Goal: Task Accomplishment & Management: Use online tool/utility

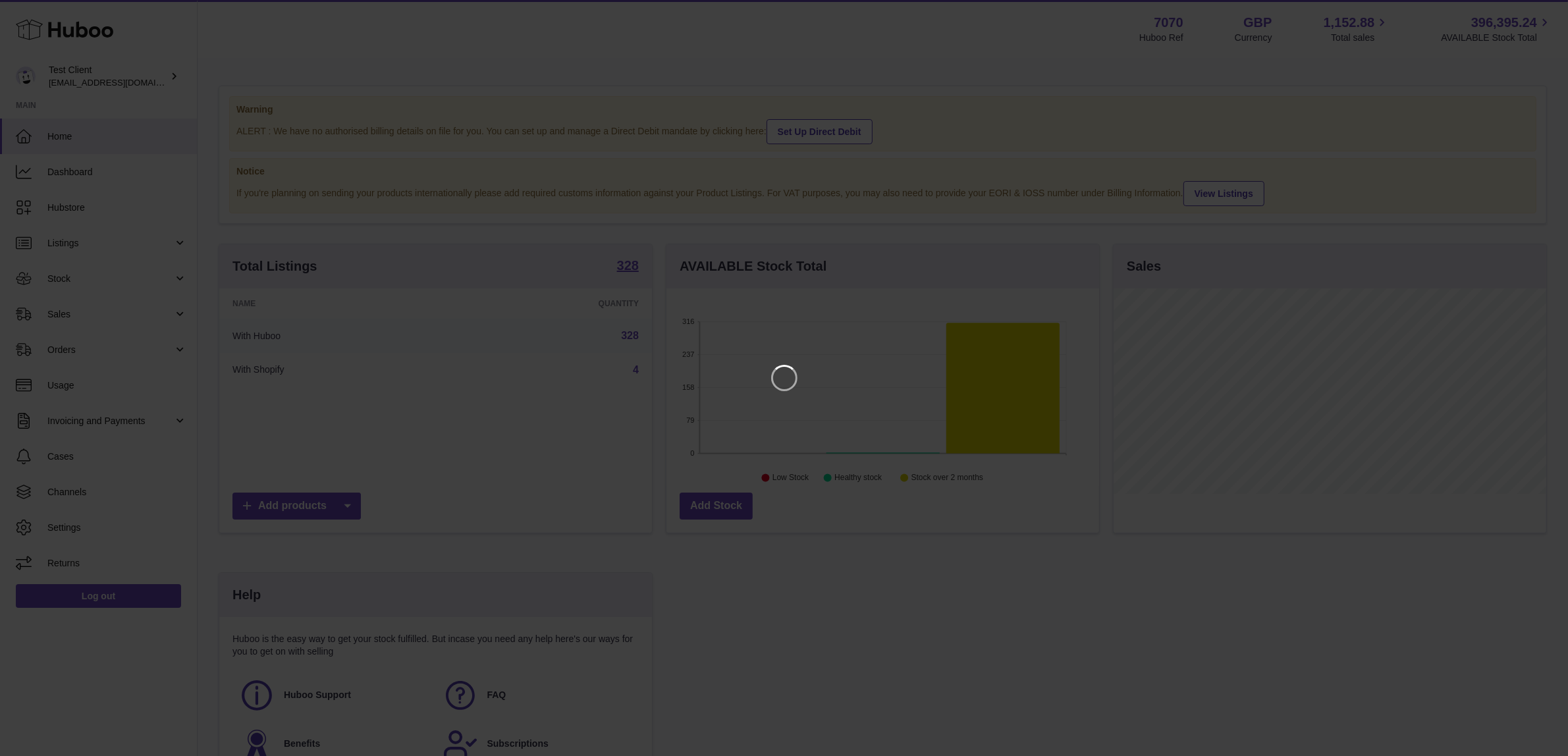
scroll to position [205, 437]
click at [1548, 17] on icon "Close" at bounding box center [1546, 12] width 16 height 16
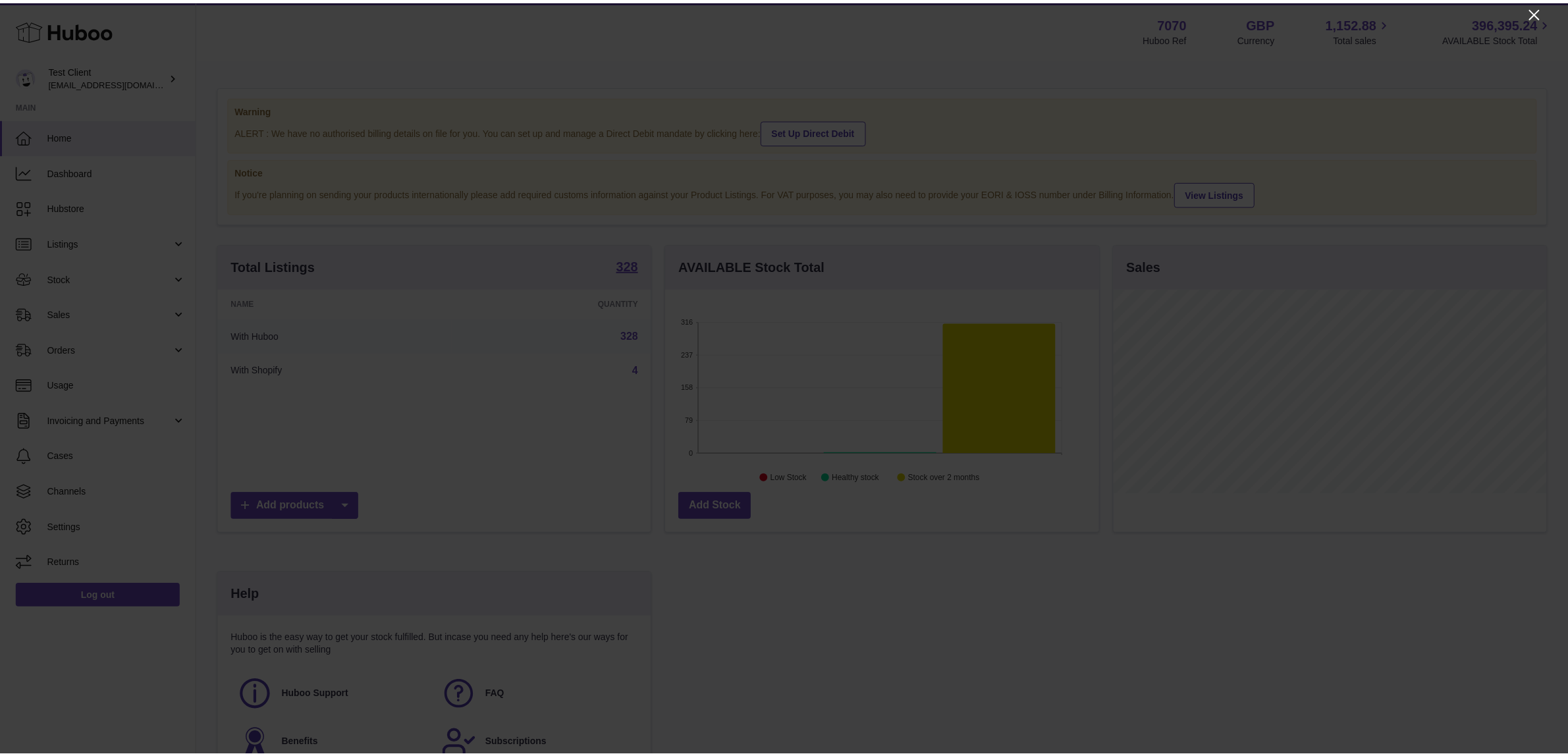
scroll to position [658447, 658169]
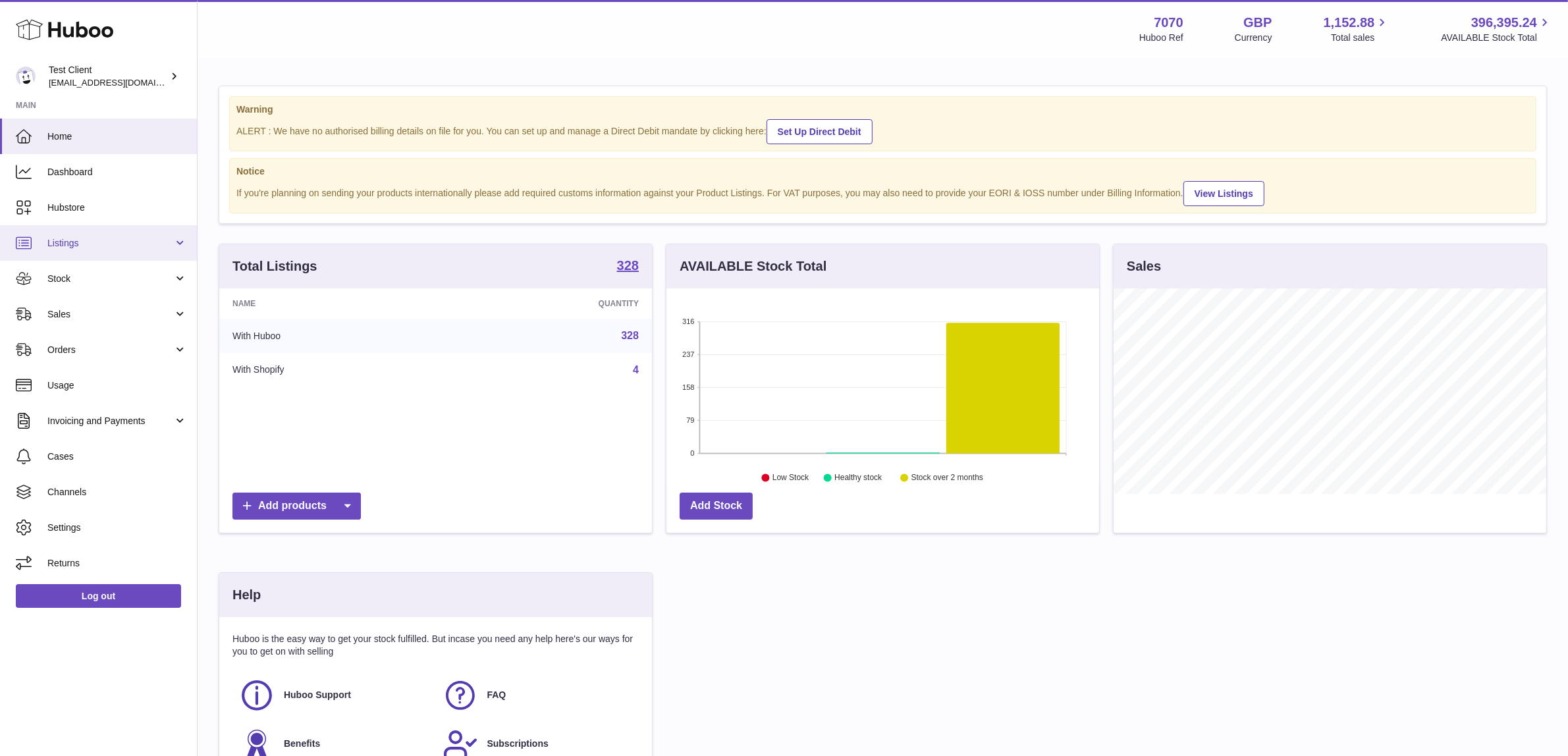
click at [143, 248] on span "Listings" at bounding box center [110, 243] width 125 height 12
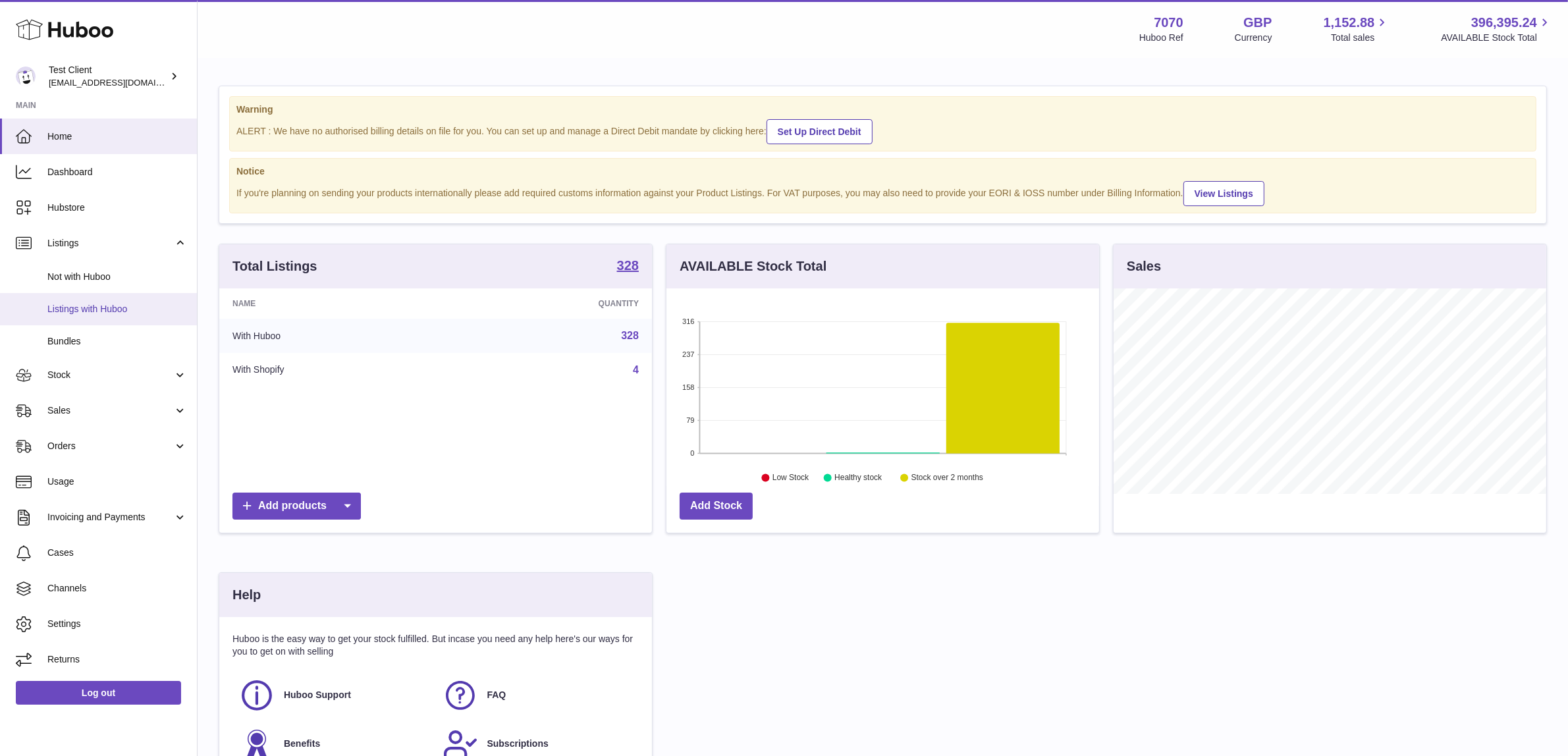
click at [120, 307] on span "Listings with Huboo" at bounding box center [116, 309] width 139 height 12
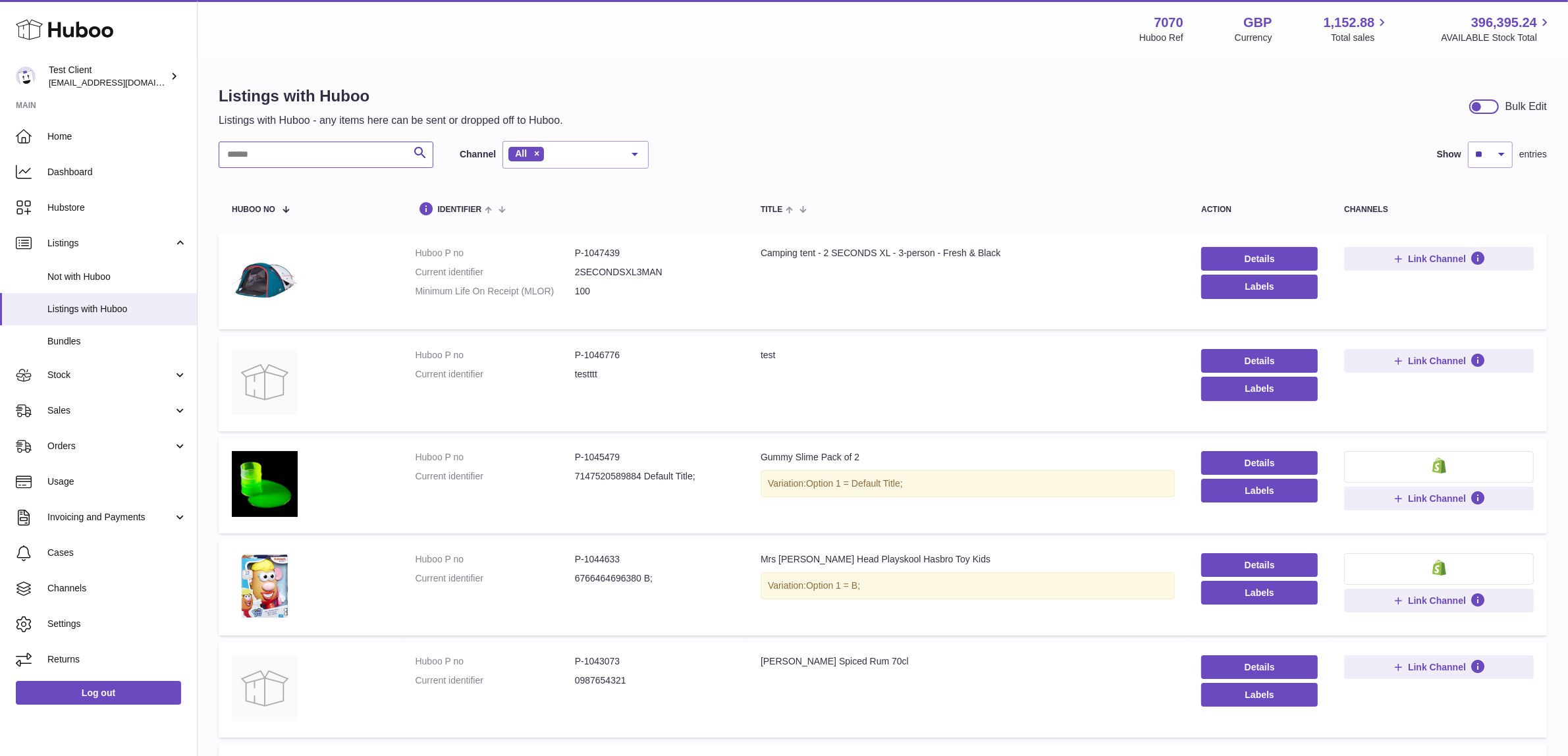
click at [318, 150] on input "text" at bounding box center [326, 155] width 215 height 26
type input "***"
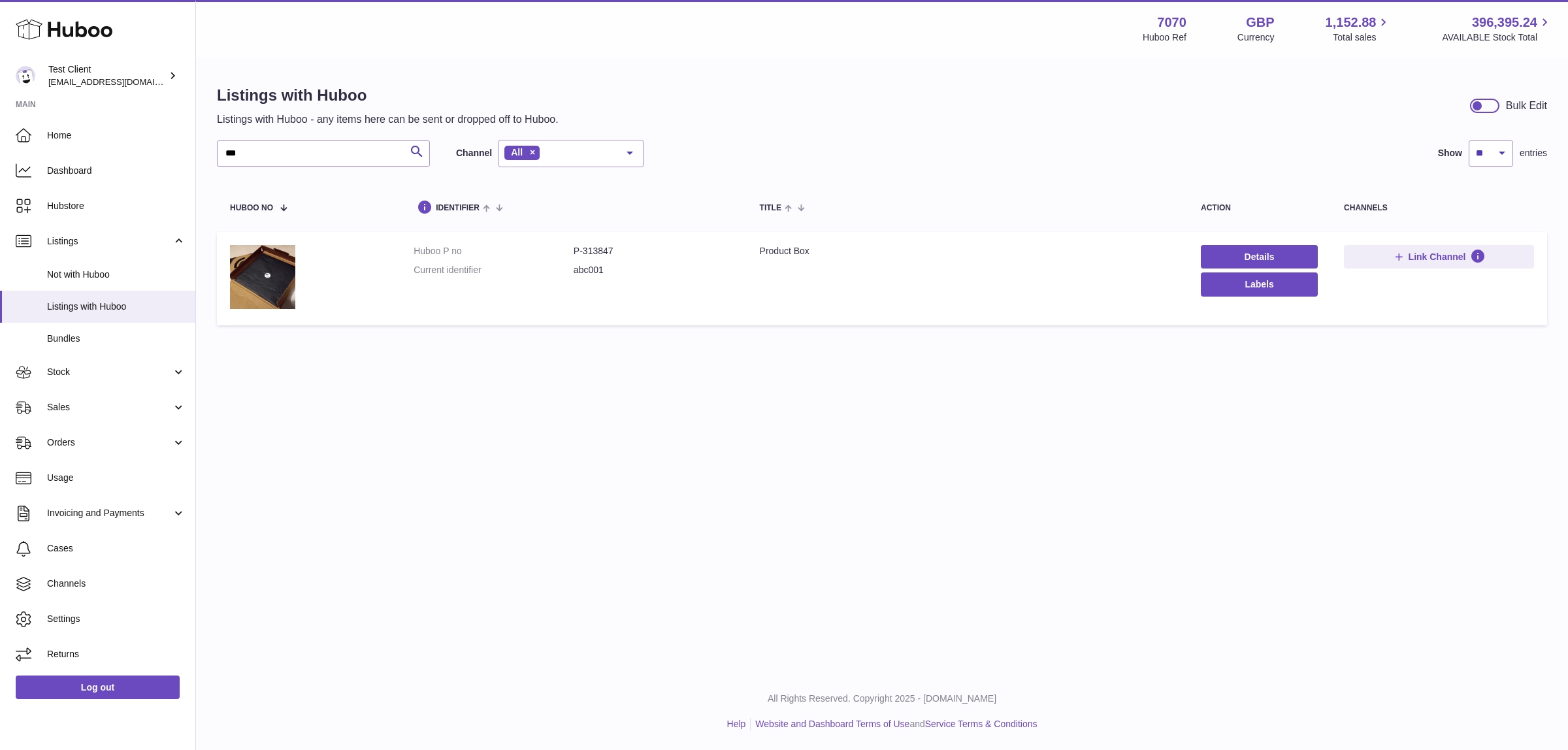
click at [603, 254] on dd "P-313847" at bounding box center [654, 251] width 160 height 12
click at [120, 436] on link "Orders" at bounding box center [97, 443] width 196 height 35
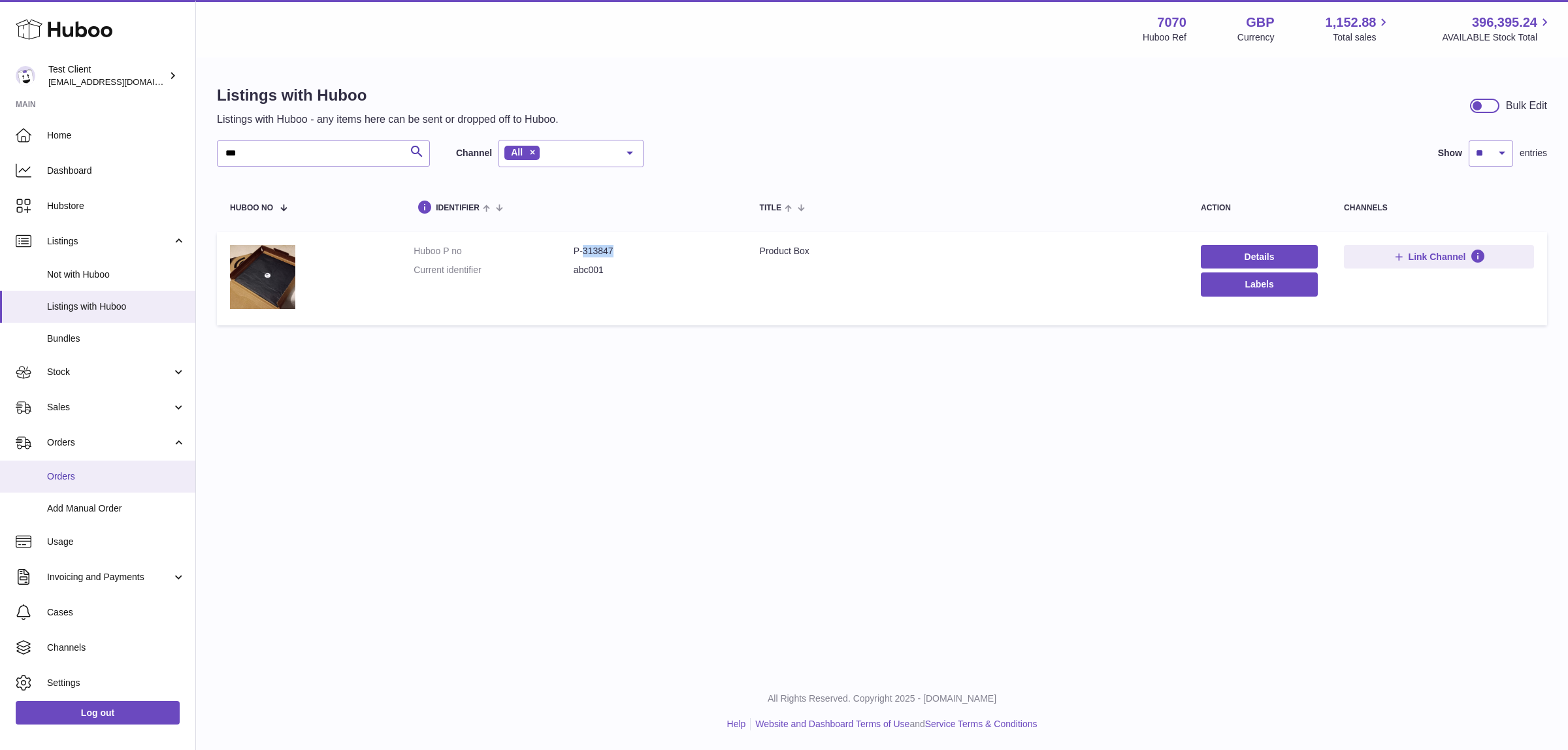
click at [124, 477] on span "Orders" at bounding box center [115, 477] width 138 height 12
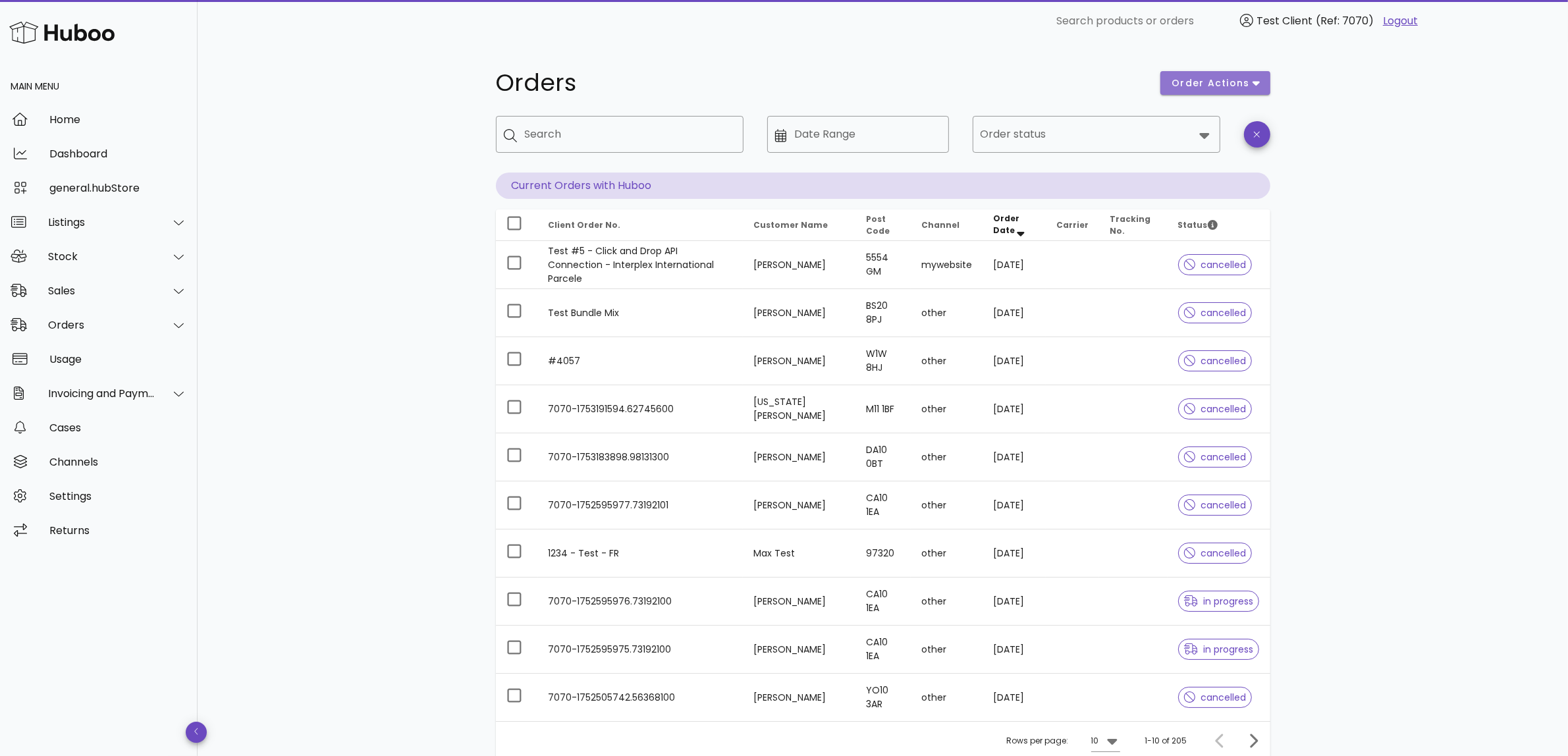
click at [1259, 78] on icon "button" at bounding box center [1256, 83] width 7 height 12
click at [1410, 120] on div "Orders order actions ​ Search ​ Date Range ​ Order status Current Orders with H…" at bounding box center [882, 454] width 1371 height 825
click at [158, 292] on div at bounding box center [171, 291] width 31 height 33
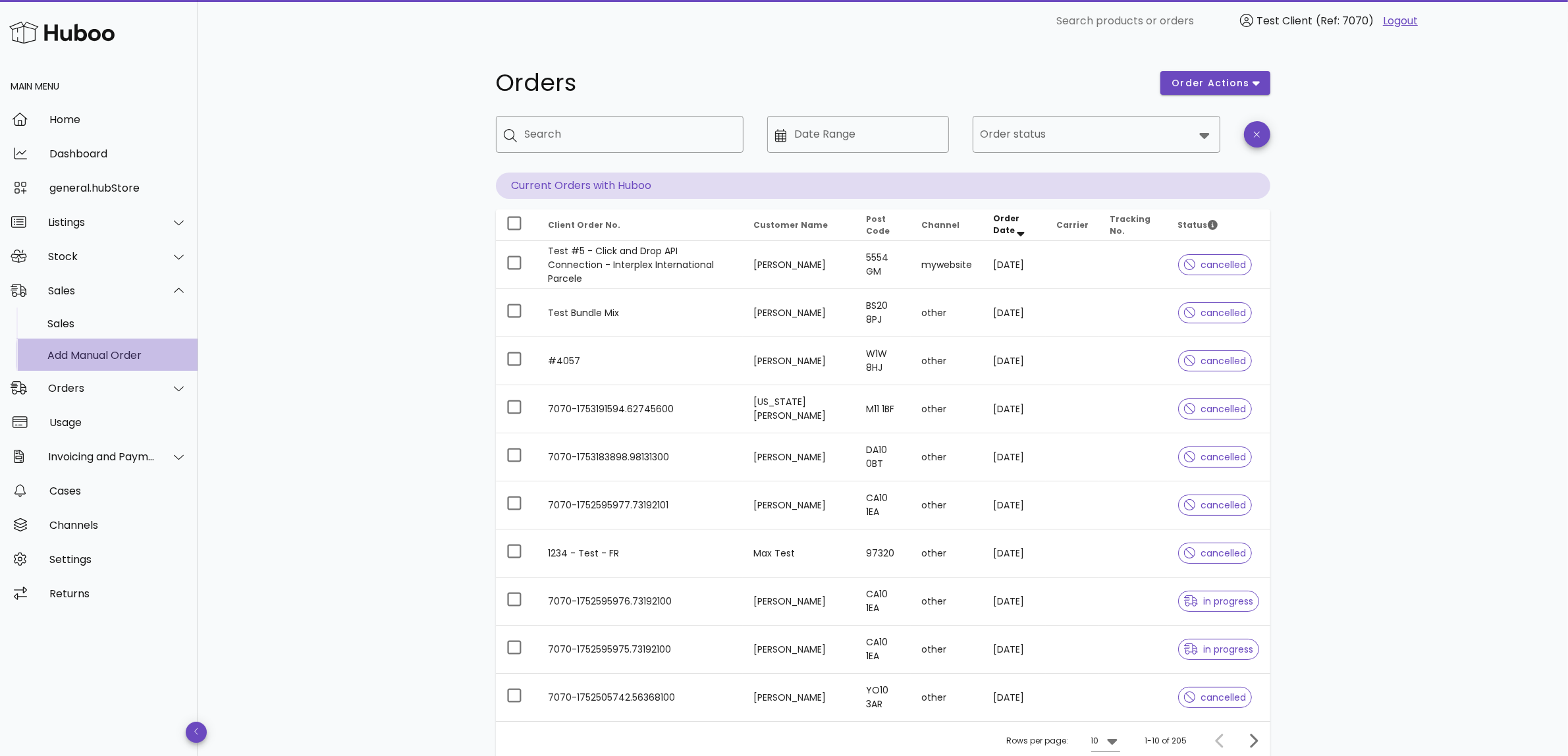
click at [130, 357] on div "Add Manual Order" at bounding box center [116, 355] width 139 height 12
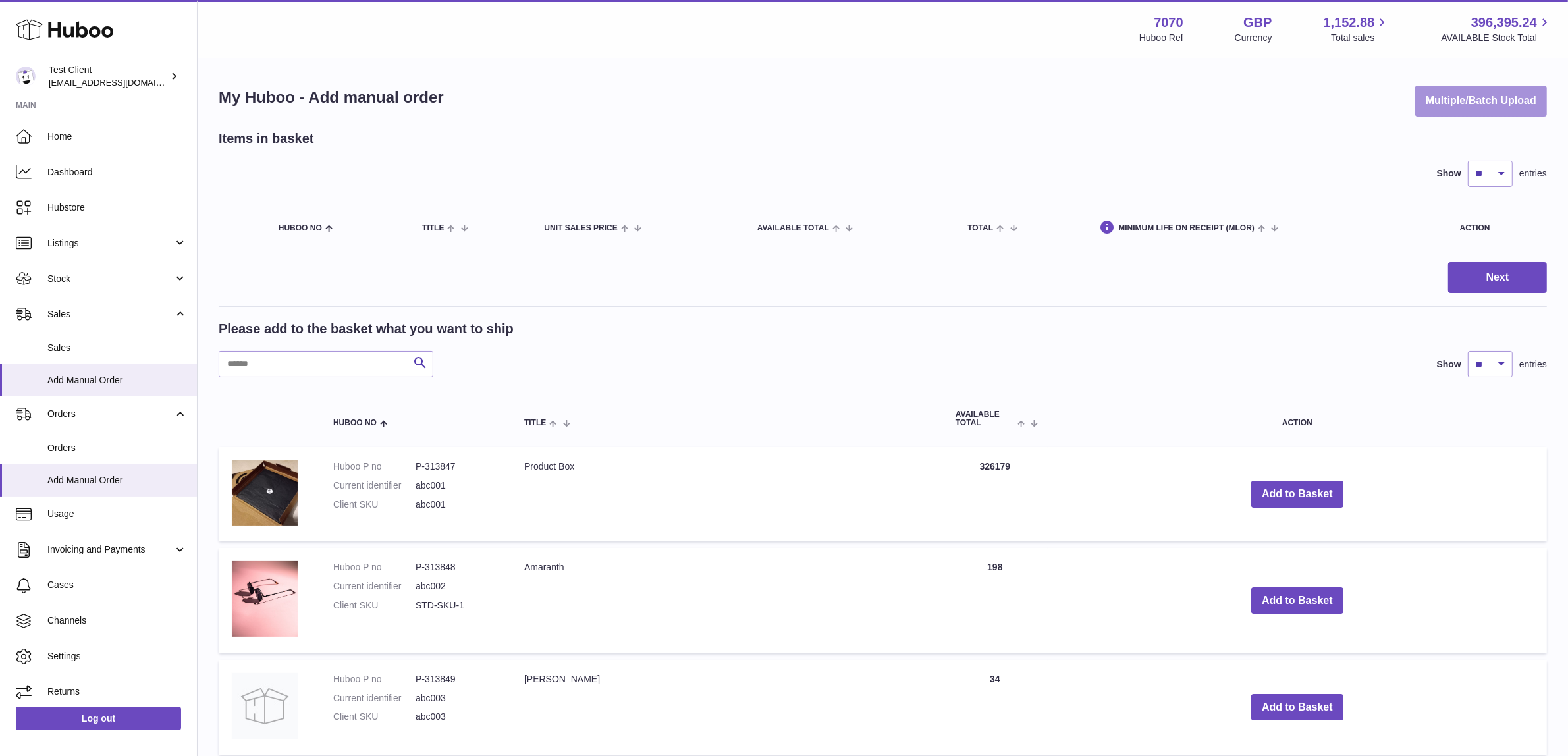
click at [1469, 99] on button "Multiple/Batch Upload" at bounding box center [1481, 102] width 132 height 31
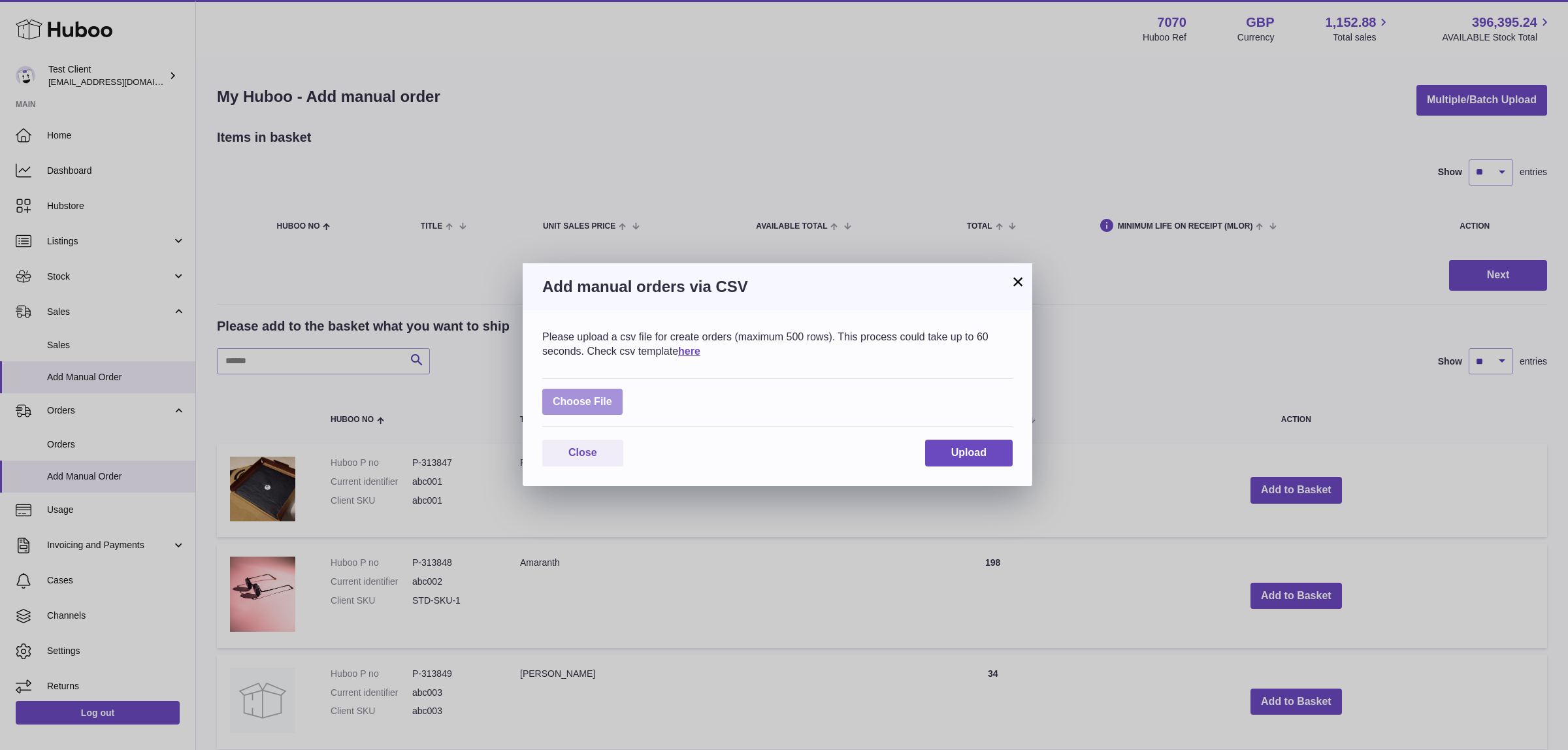
click at [572, 392] on label at bounding box center [582, 402] width 80 height 27
click at [612, 395] on input "file" at bounding box center [612, 395] width 1 height 1
click at [567, 390] on label at bounding box center [582, 402] width 80 height 27
click at [612, 395] on input "file" at bounding box center [612, 395] width 1 height 1
type input "**********"
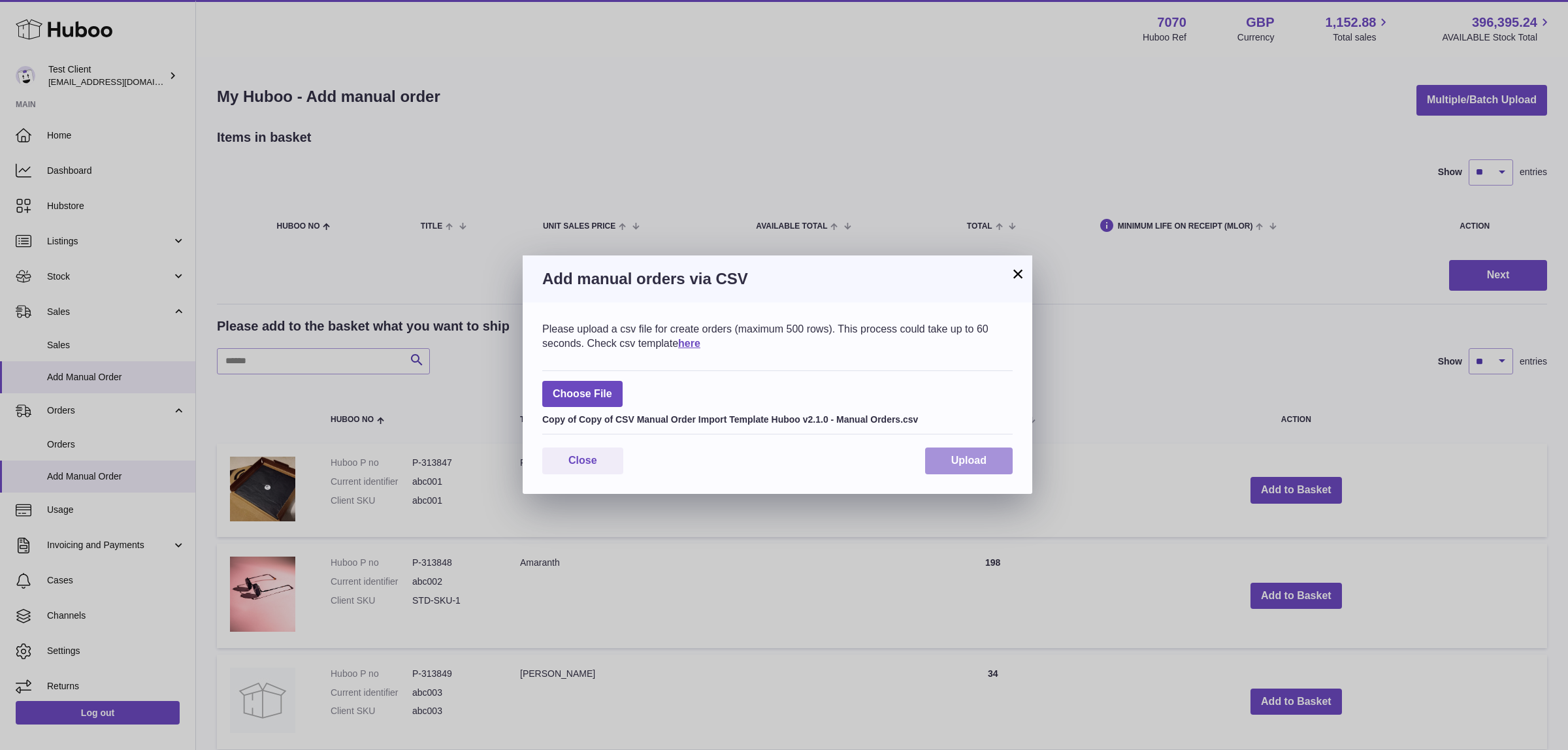
click at [960, 461] on span "Upload" at bounding box center [969, 460] width 35 height 11
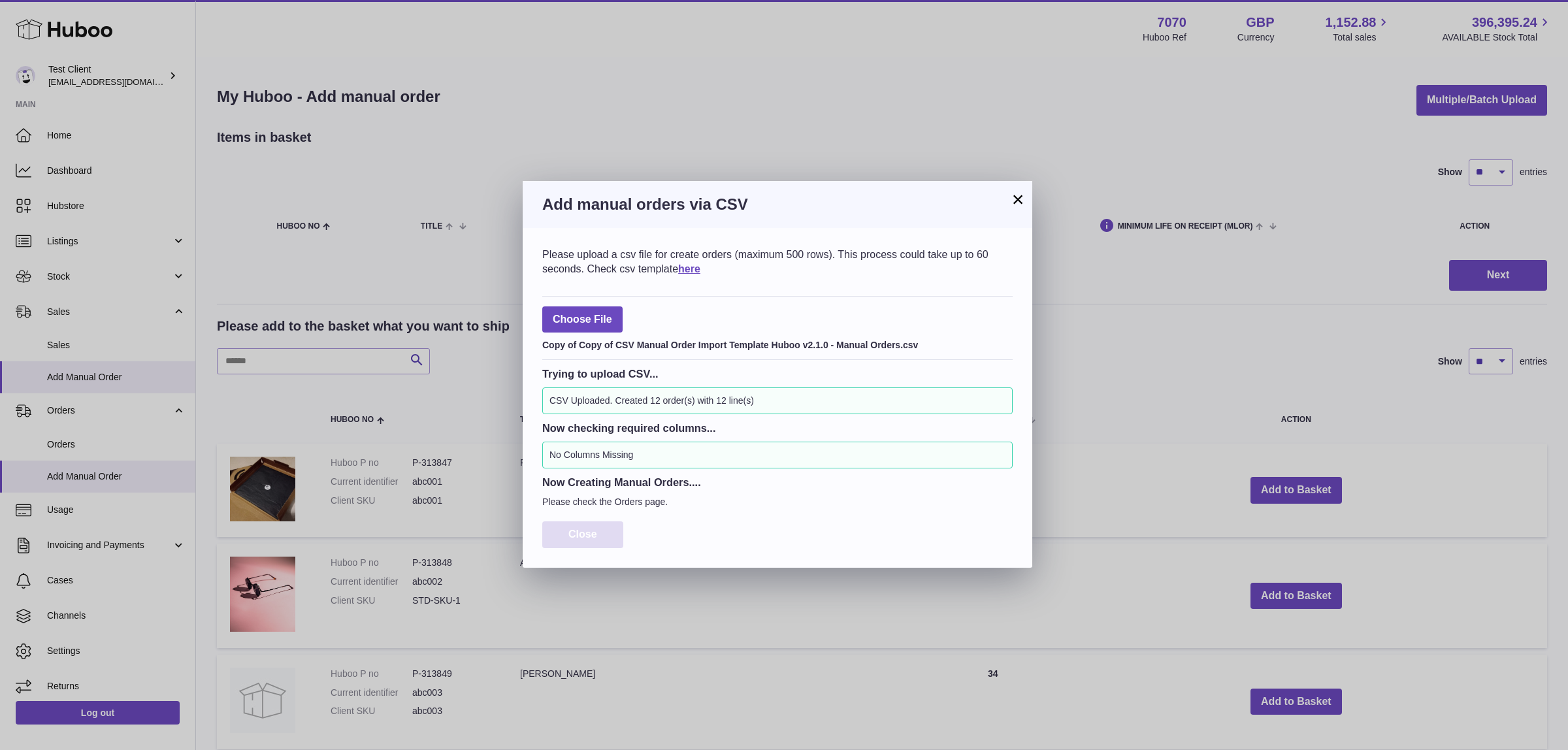
click at [595, 529] on span "Close" at bounding box center [582, 535] width 29 height 11
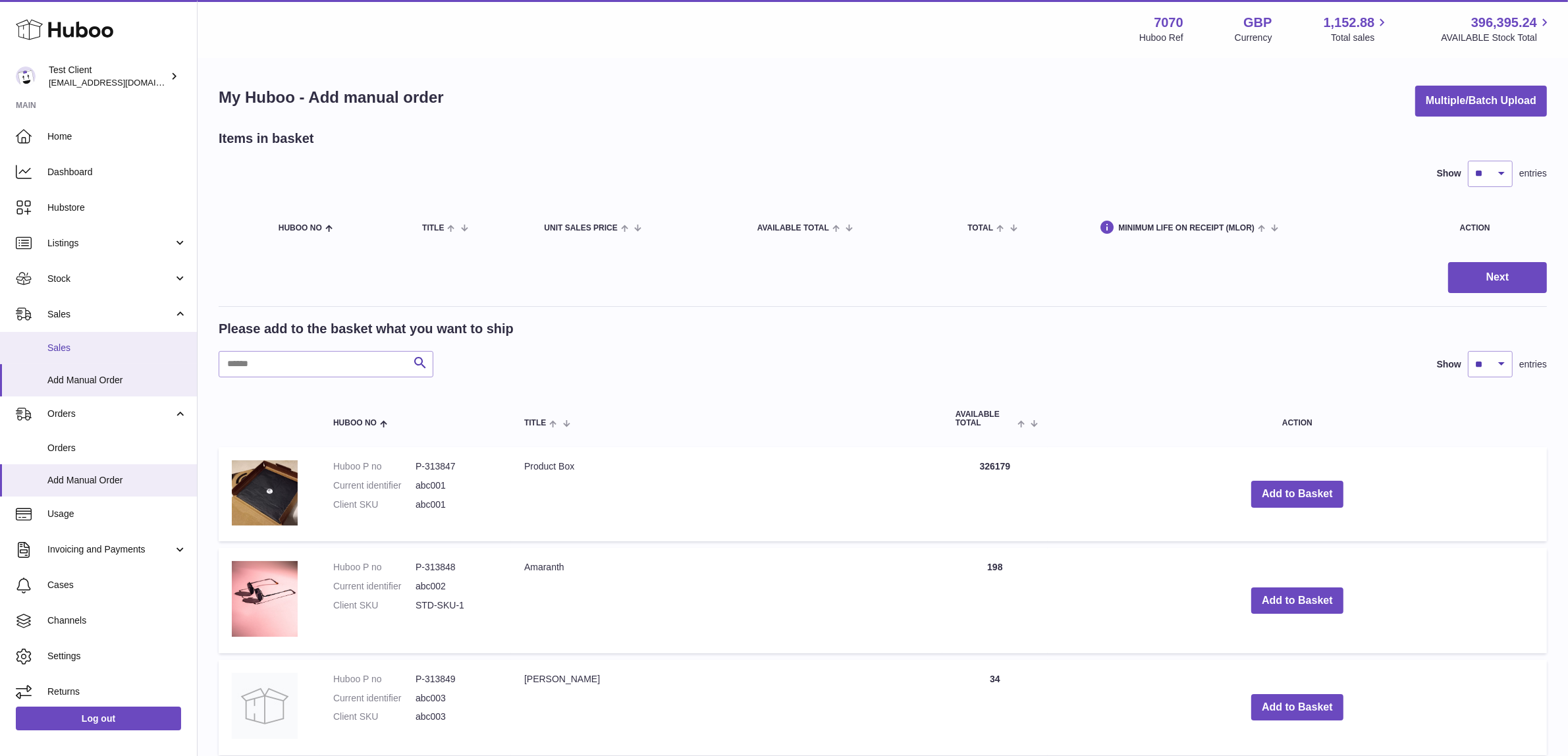
click at [126, 343] on span "Sales" at bounding box center [116, 347] width 139 height 12
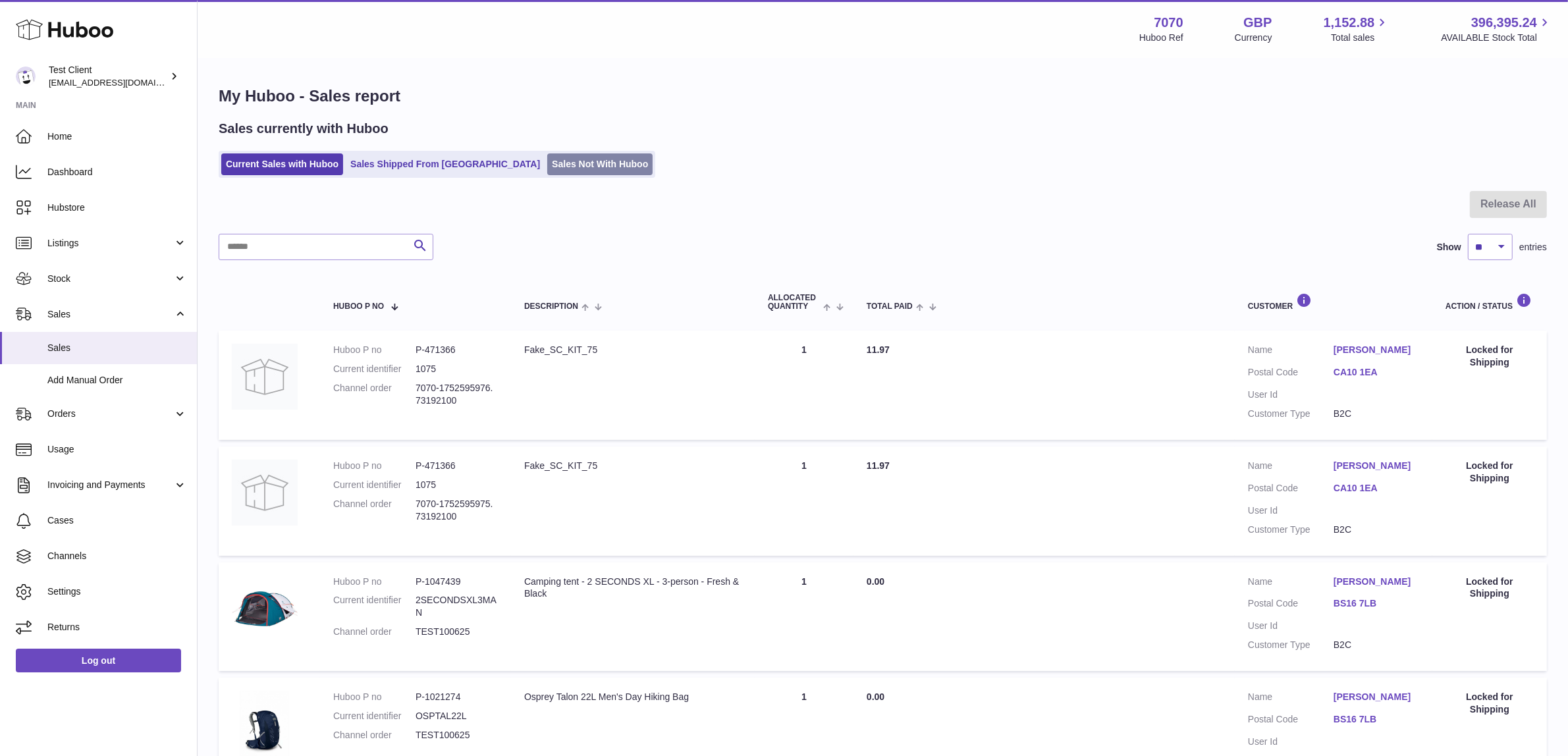
click at [547, 158] on link "Sales Not With Huboo" at bounding box center [600, 164] width 106 height 21
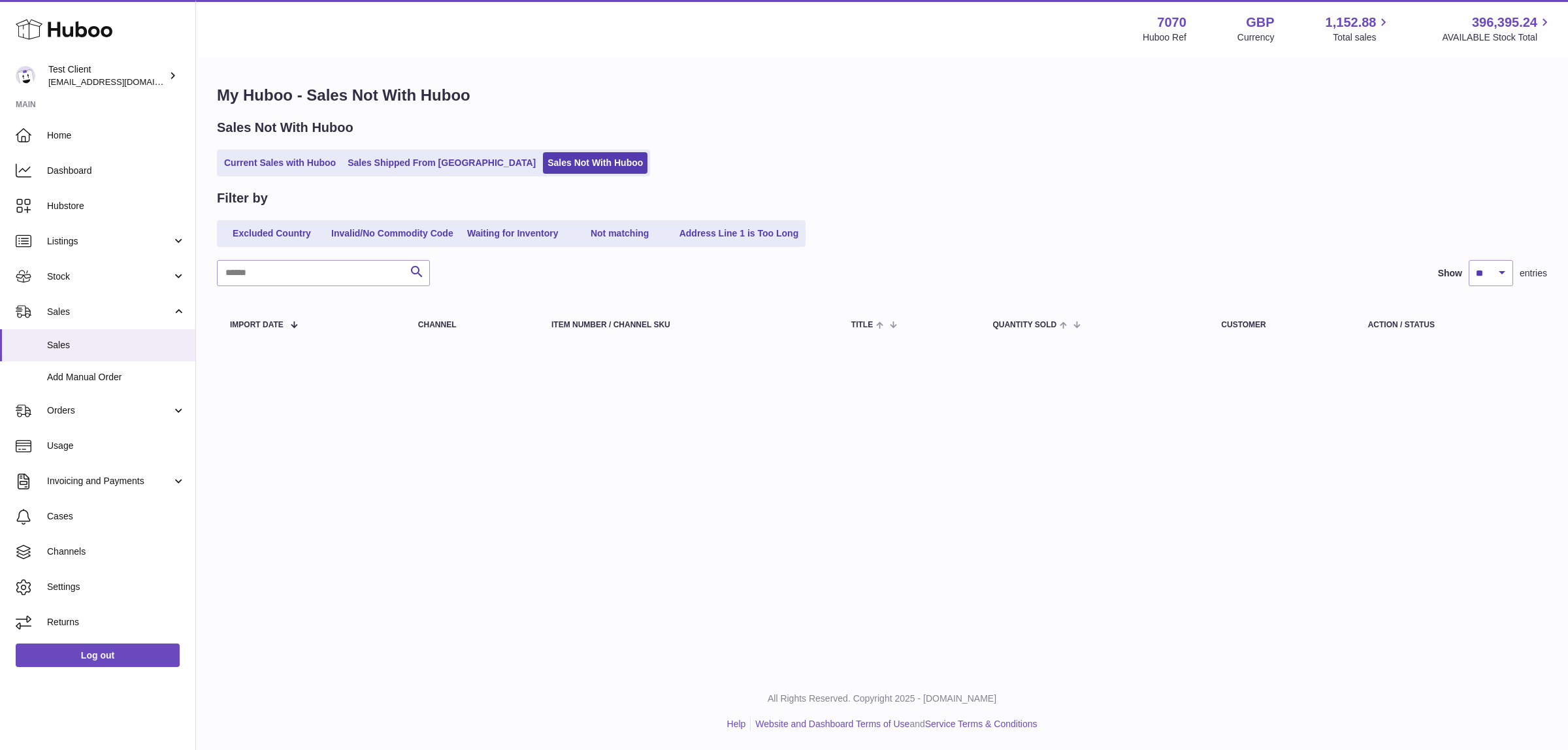
click at [906, 181] on div "My Huboo - Sales Not With Huboo Sales Not With Huboo Current Sales with Huboo S…" at bounding box center [882, 217] width 1372 height 316
click at [278, 162] on link "Current Sales with Huboo" at bounding box center [280, 163] width 121 height 21
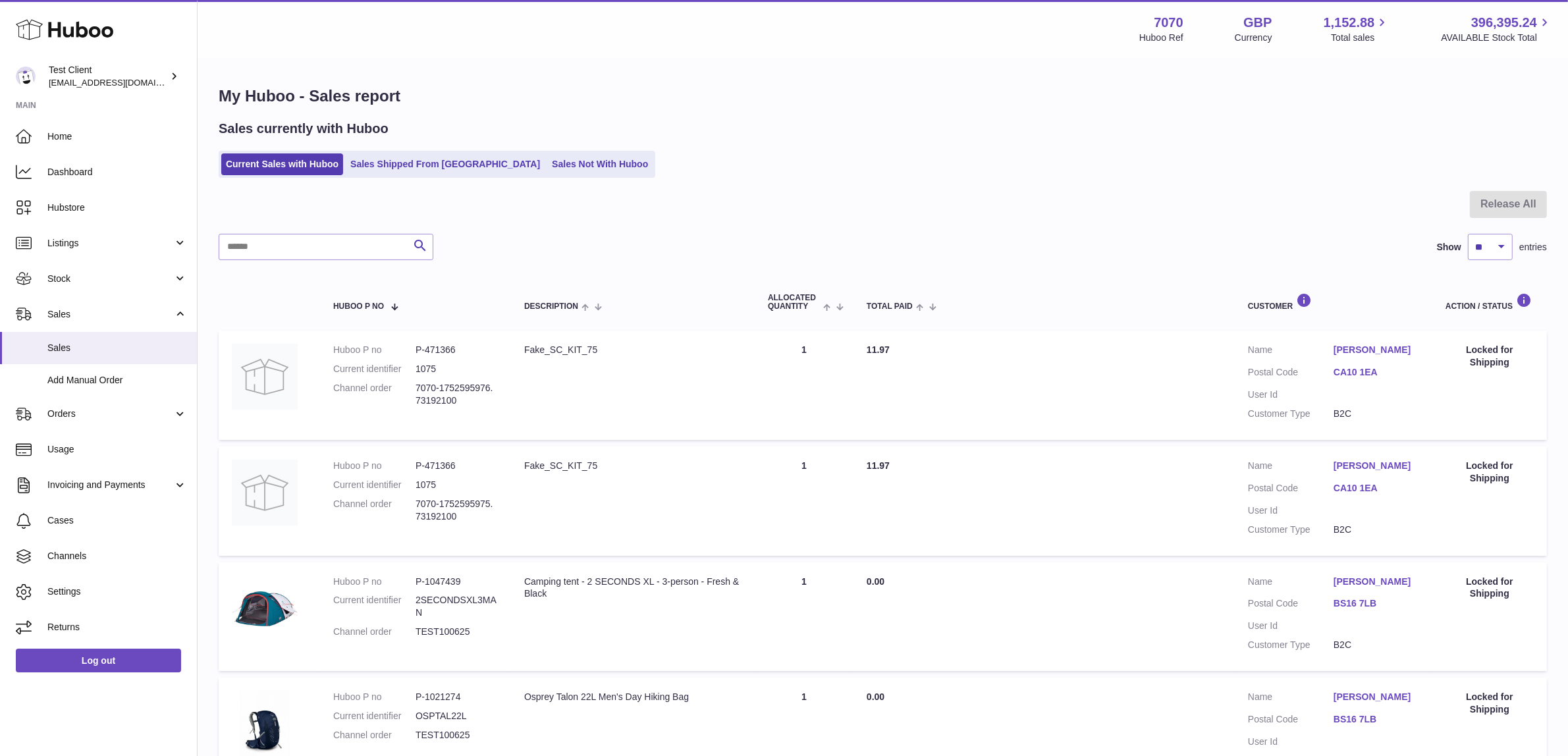
click at [910, 176] on div "Current Sales with Huboo Sales Shipped From Huboo Sales Not With Huboo" at bounding box center [883, 164] width 1329 height 27
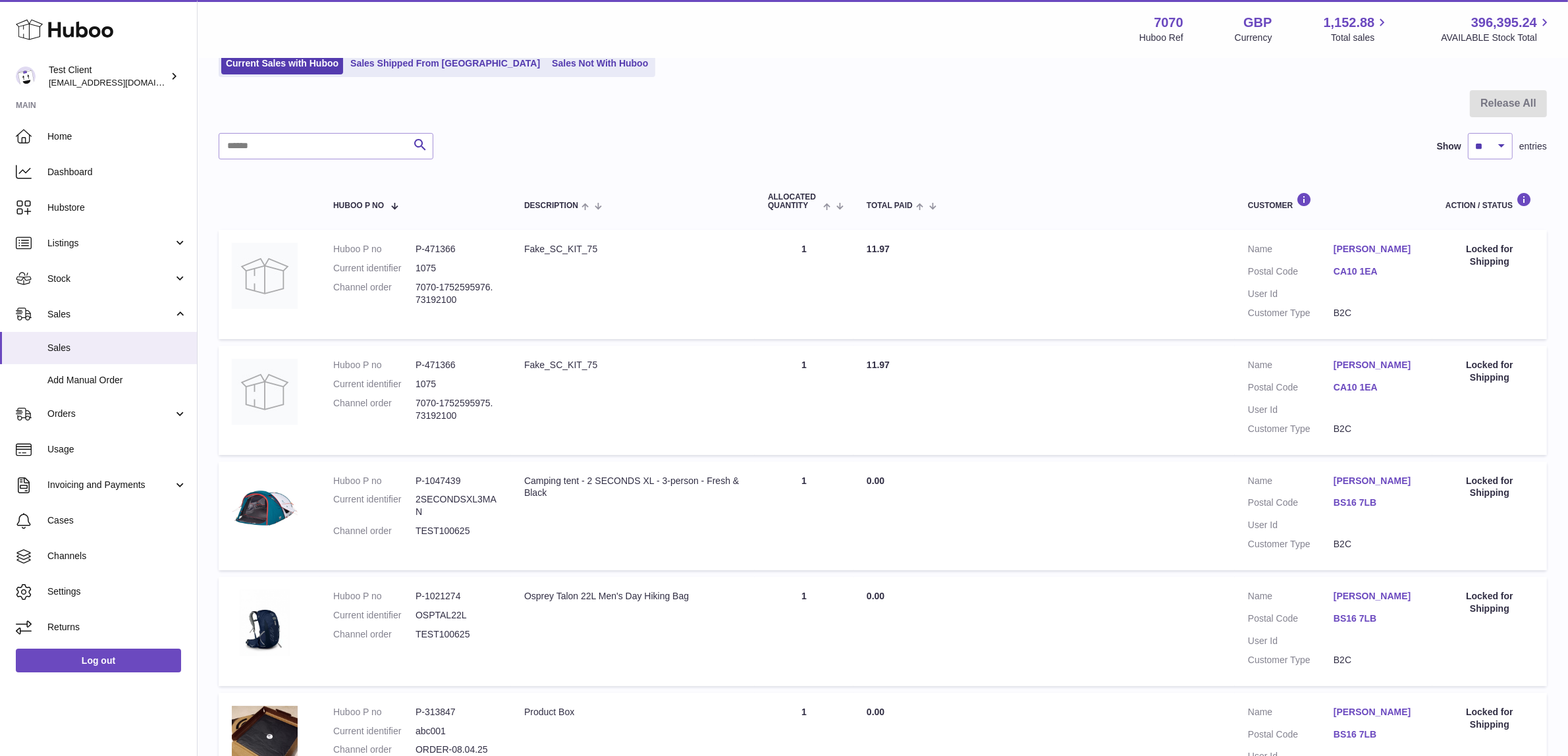
scroll to position [83, 0]
